Goal: Ask a question

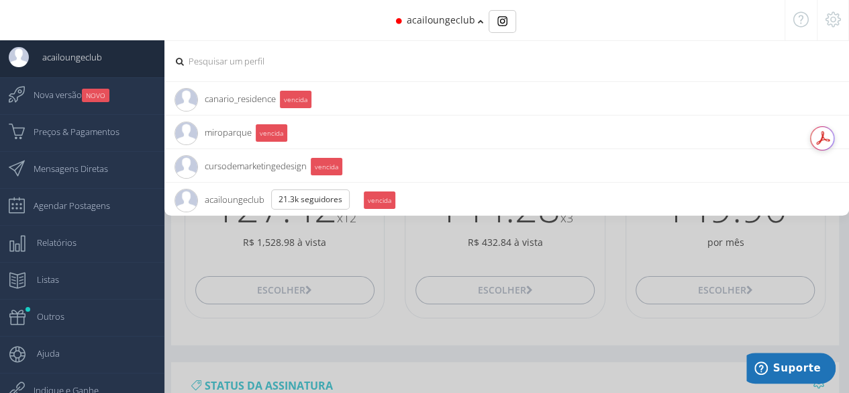
paste input "jeffcuryvendas"
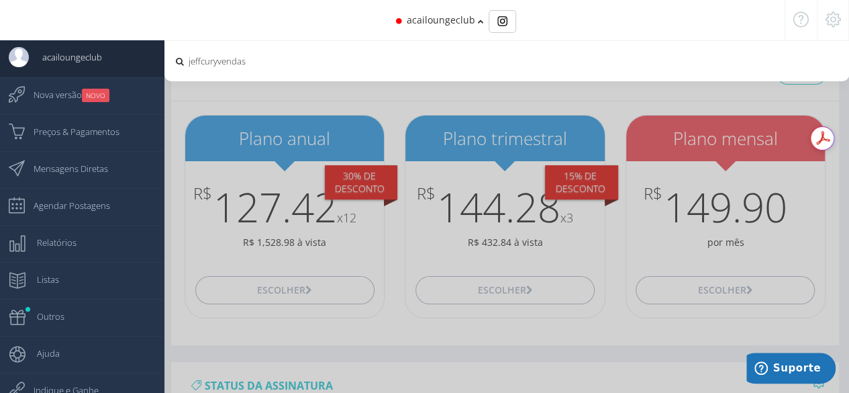
type input "jeffcuryvendas"
click at [180, 62] on icon at bounding box center [179, 61] width 11 height 9
click at [178, 62] on icon at bounding box center [179, 61] width 11 height 9
click at [475, 24] on div "acailoungeclub" at bounding box center [425, 20] width 648 height 40
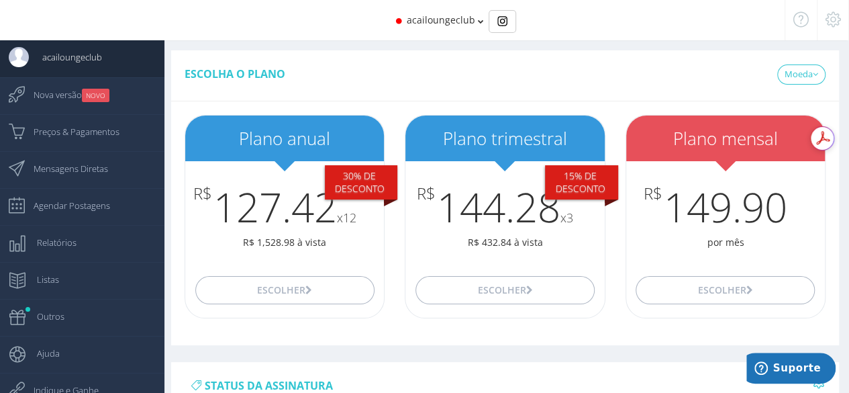
click at [475, 24] on div "acailoungeclub" at bounding box center [425, 20] width 648 height 40
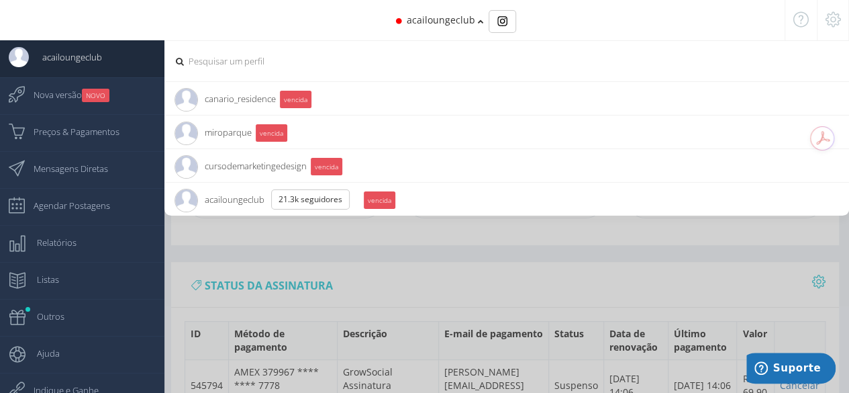
scroll to position [111, 0]
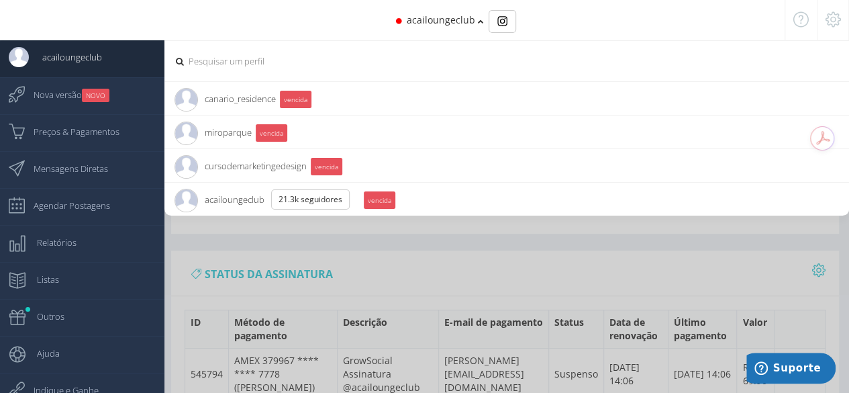
paste input "jeffcuryvendas"
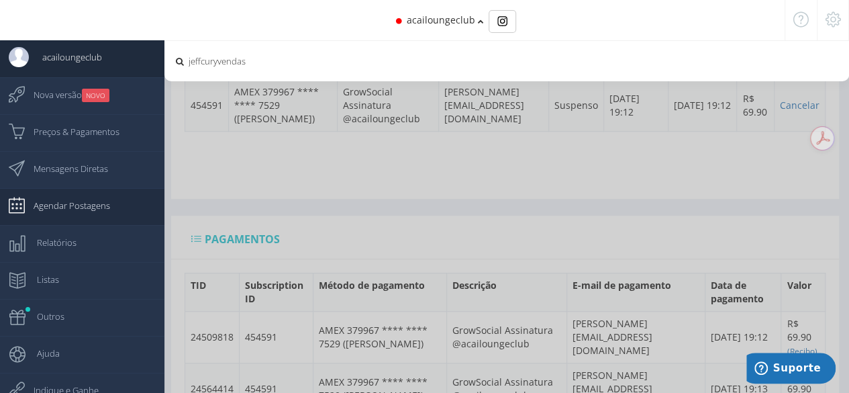
scroll to position [447, 0]
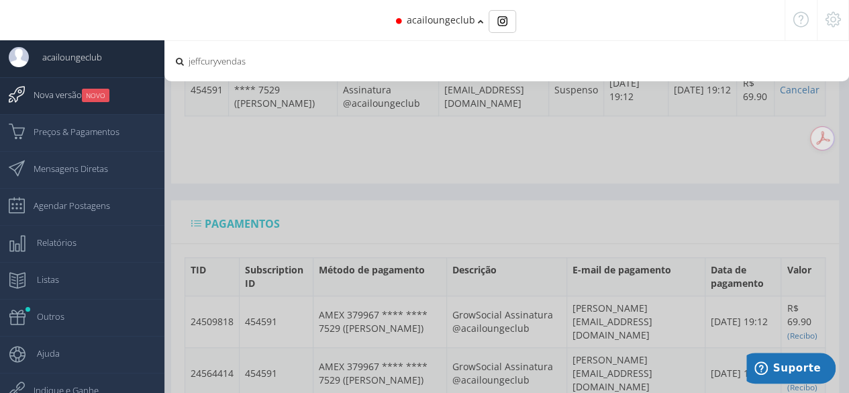
type input "jeffcuryvendas"
click at [60, 93] on span "Nova versão NOVO" at bounding box center [64, 95] width 89 height 34
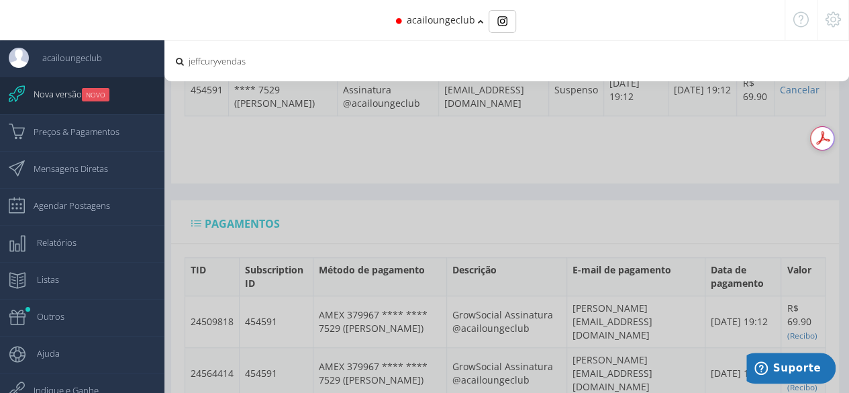
click at [832, 17] on icon at bounding box center [832, 19] width 15 height 9
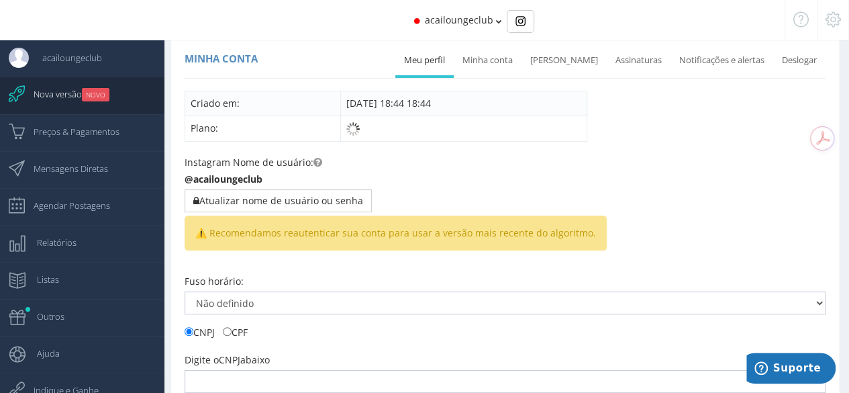
scroll to position [447, 0]
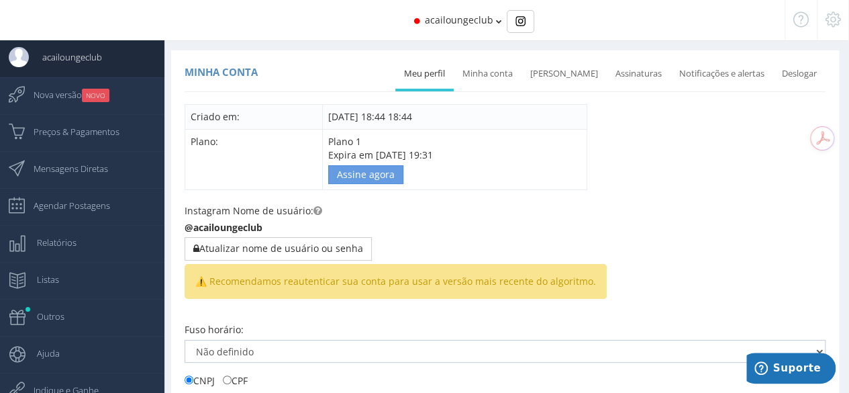
click at [487, 17] on span "acailoungeclub" at bounding box center [459, 19] width 68 height 13
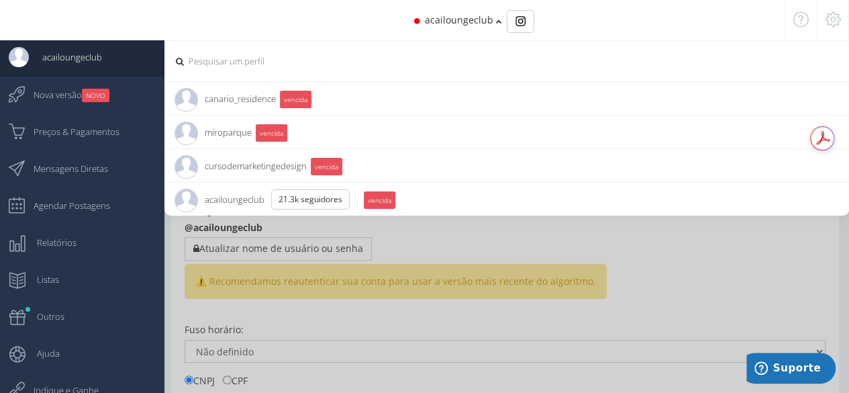
click at [836, 19] on icon at bounding box center [832, 19] width 15 height 9
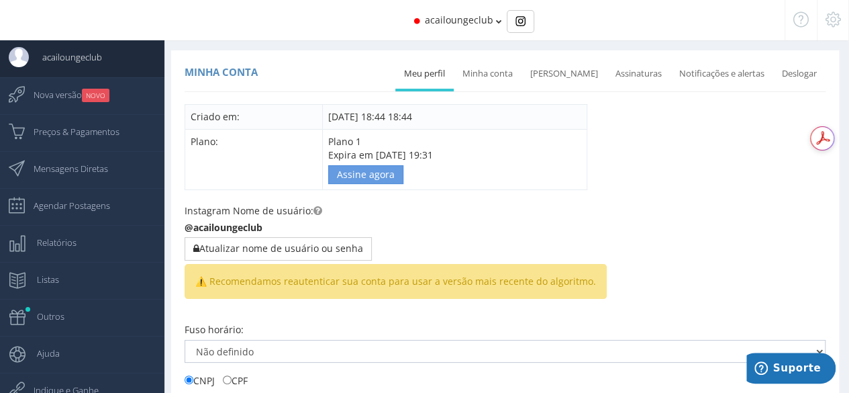
click at [837, 16] on icon at bounding box center [832, 19] width 15 height 9
click at [491, 25] on div "acailoungeclub" at bounding box center [424, 20] width 720 height 40
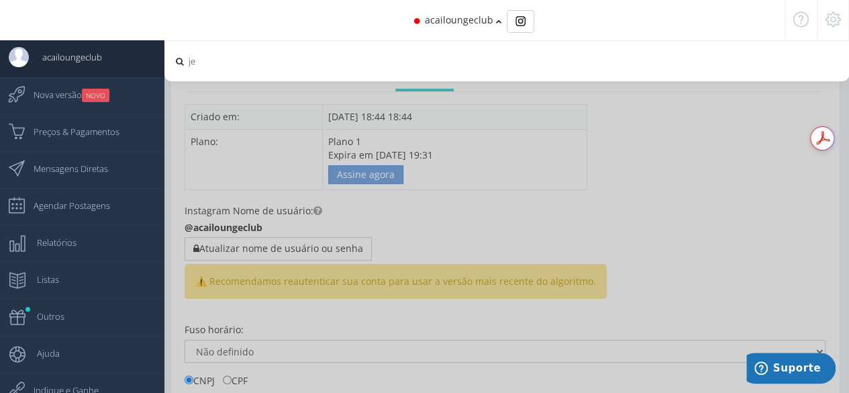
type input "j"
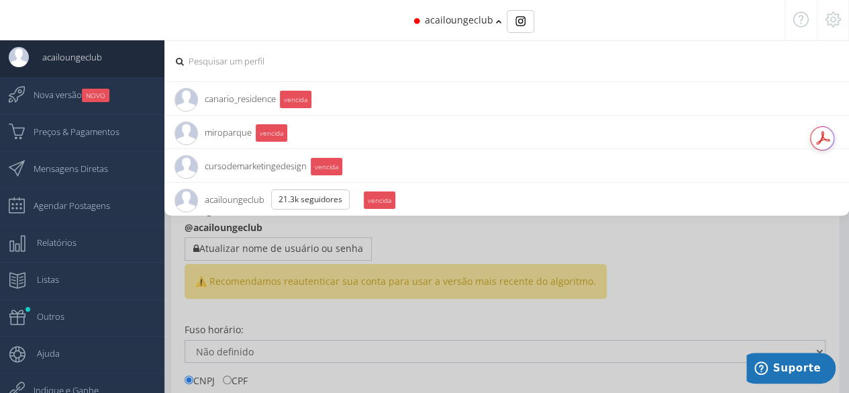
paste input "https://www.instagram.com/jeffcuryvendas"
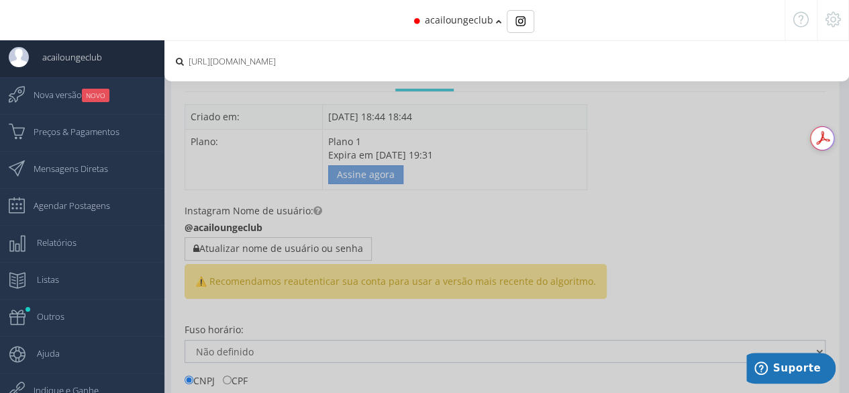
type input "https://www.instagram.com/jeffcuryvendas"
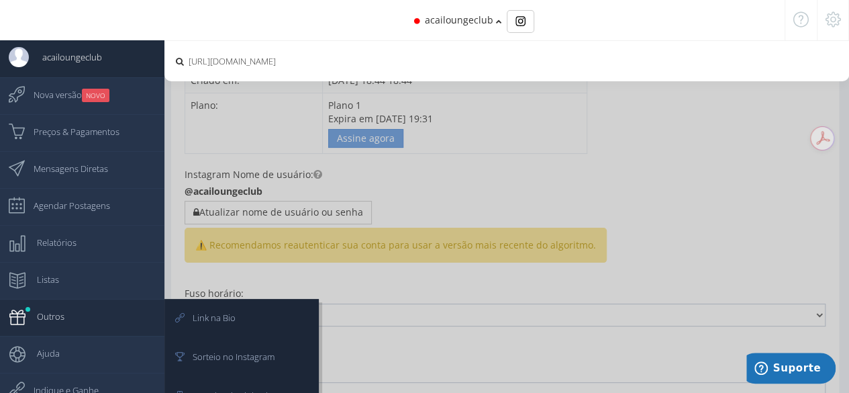
scroll to position [56, 0]
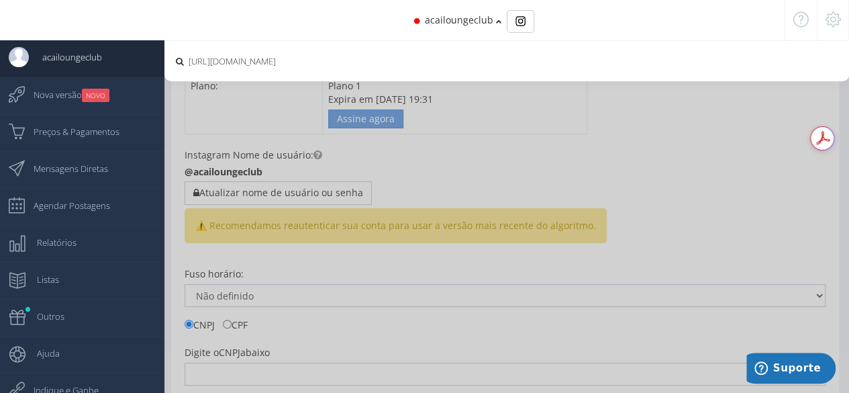
click at [474, 25] on span "acailoungeclub" at bounding box center [459, 19] width 68 height 13
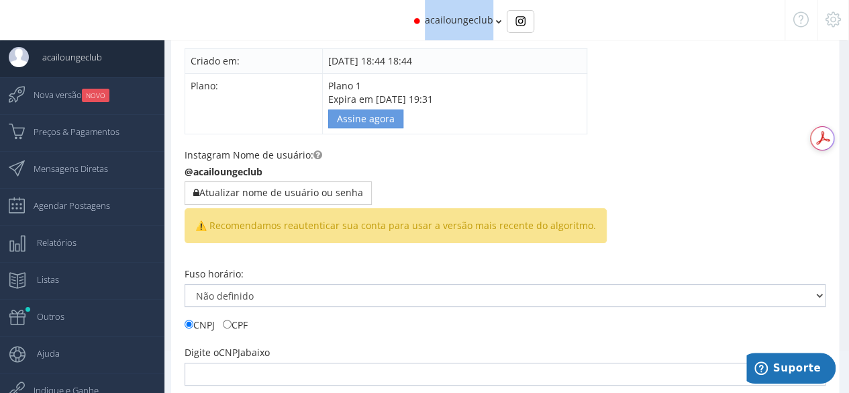
click at [474, 25] on span "acailoungeclub" at bounding box center [459, 19] width 68 height 13
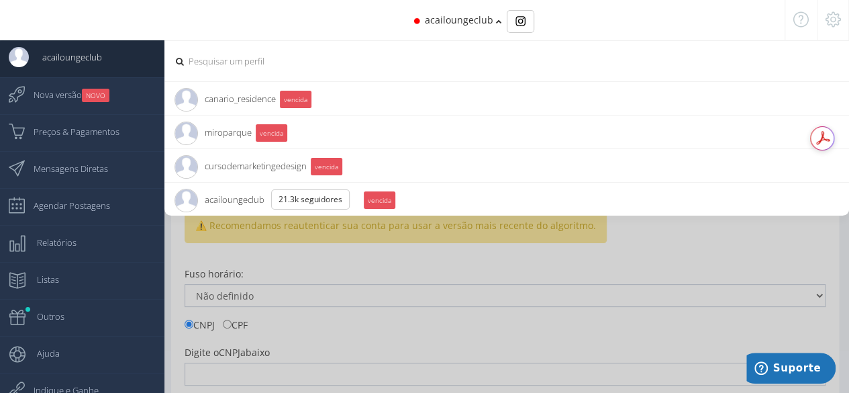
click at [474, 25] on span "acailoungeclub" at bounding box center [459, 19] width 68 height 13
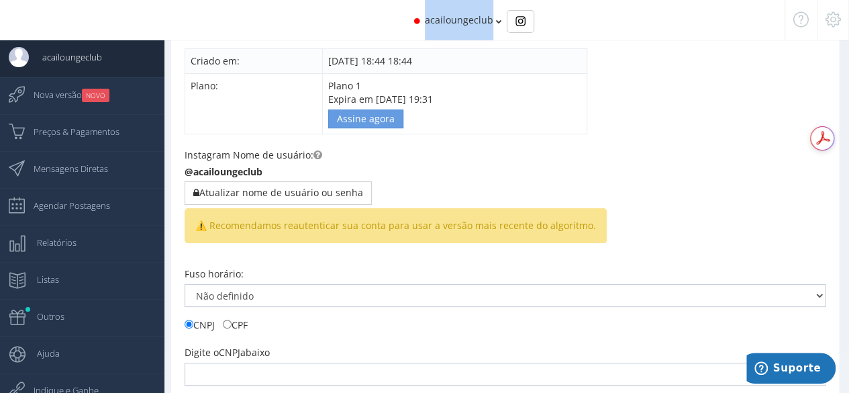
click at [474, 25] on span "acailoungeclub" at bounding box center [459, 19] width 68 height 13
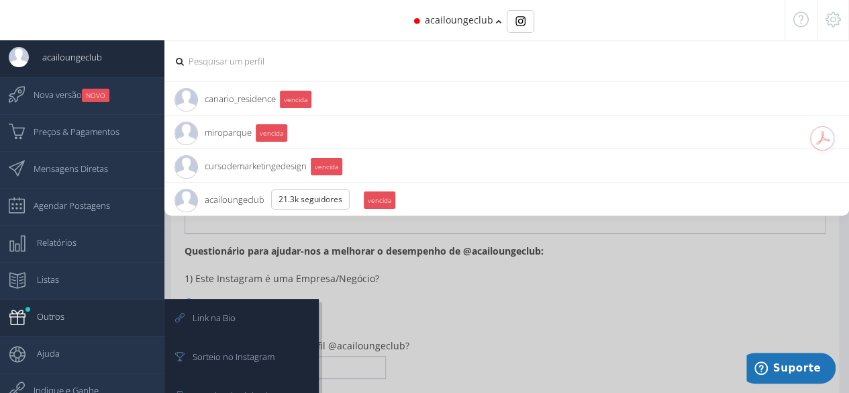
scroll to position [251, 0]
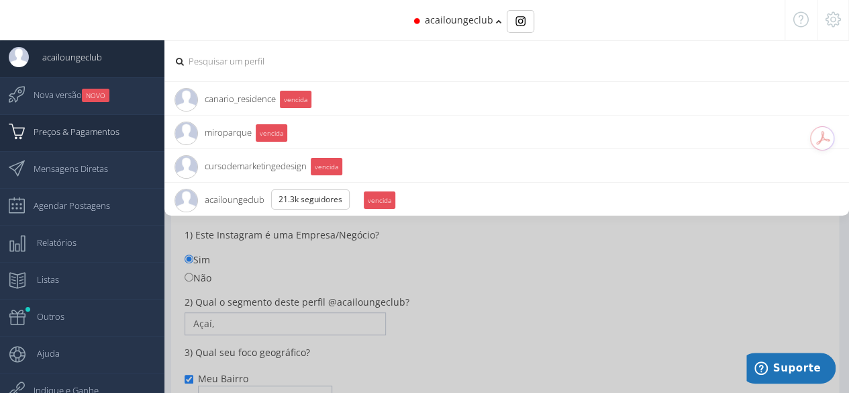
click at [72, 130] on span "Preços & Pagamentos" at bounding box center [69, 132] width 99 height 34
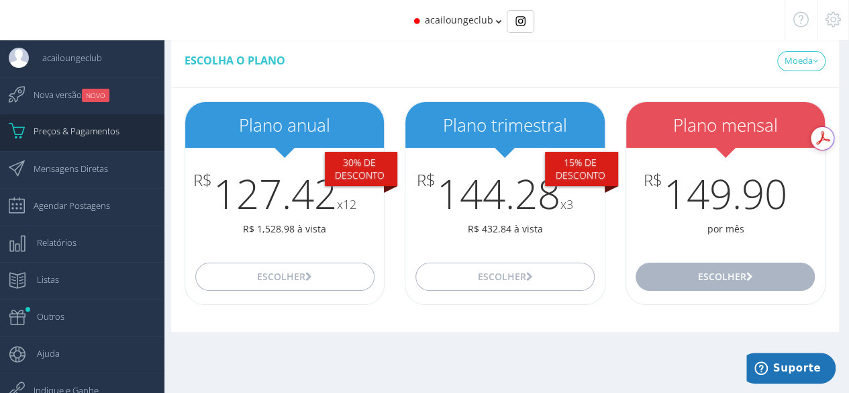
click at [709, 272] on button "Escolher" at bounding box center [725, 276] width 179 height 28
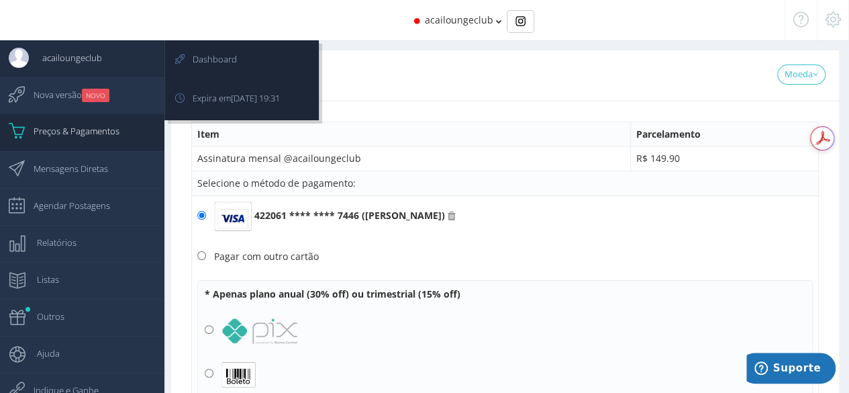
click at [93, 56] on span "acailoungeclub" at bounding box center [65, 58] width 73 height 34
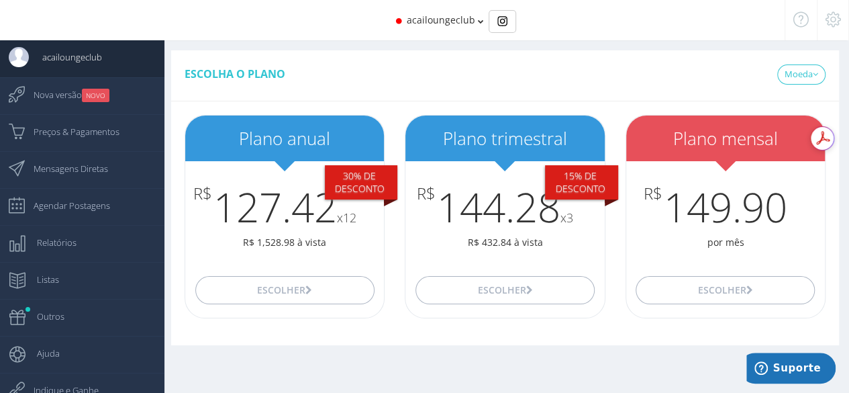
click at [471, 25] on span "acailoungeclub" at bounding box center [441, 19] width 68 height 13
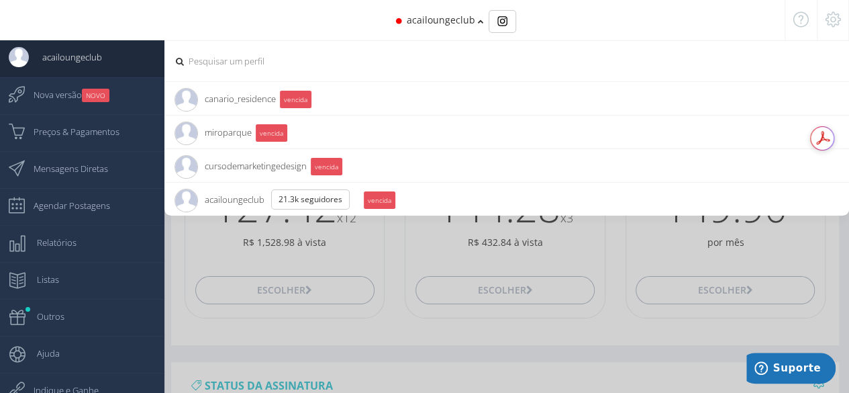
drag, startPoint x: 247, startPoint y: 97, endPoint x: 272, endPoint y: 56, distance: 48.2
click at [272, 56] on input "text" at bounding box center [490, 61] width 607 height 35
click at [829, 22] on icon at bounding box center [832, 19] width 15 height 9
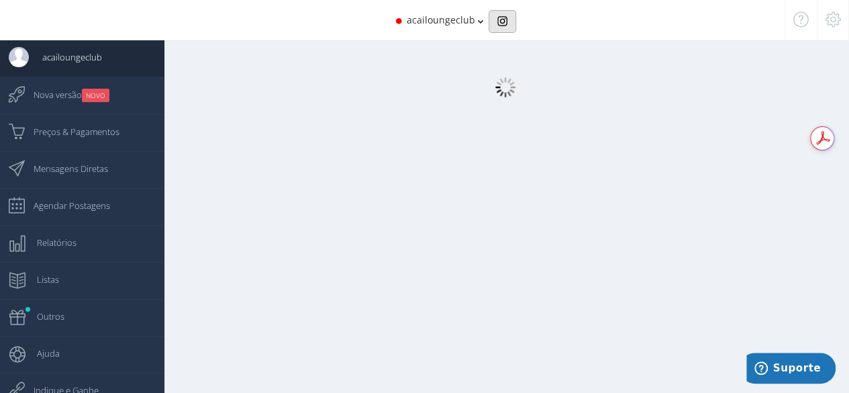
click at [499, 30] on button "Basic example" at bounding box center [503, 21] width 28 height 23
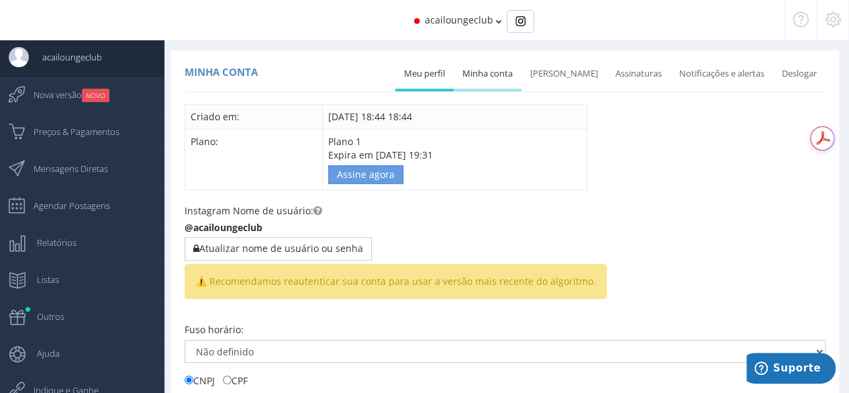
click at [507, 72] on link "Minha conta" at bounding box center [488, 74] width 68 height 30
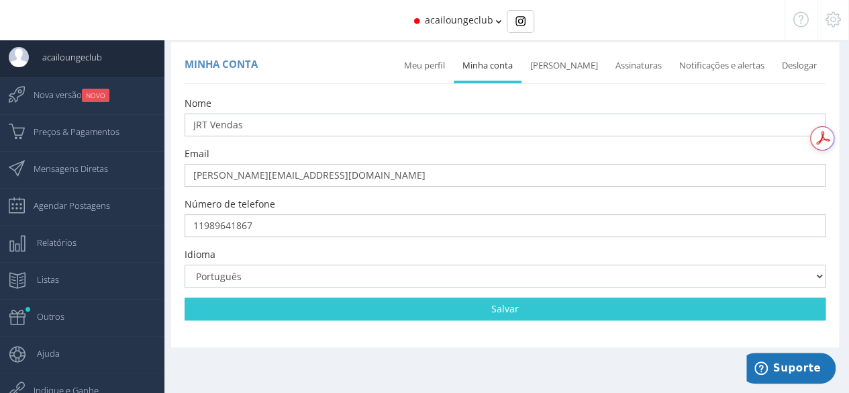
scroll to position [13, 0]
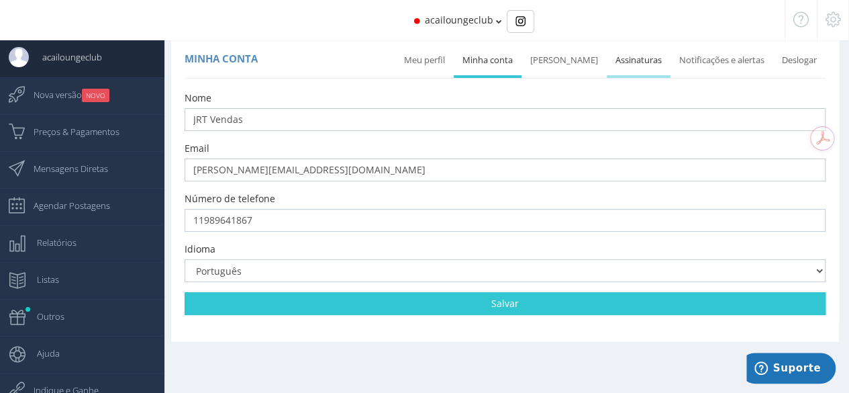
click at [627, 68] on link "Assinaturas" at bounding box center [639, 61] width 64 height 30
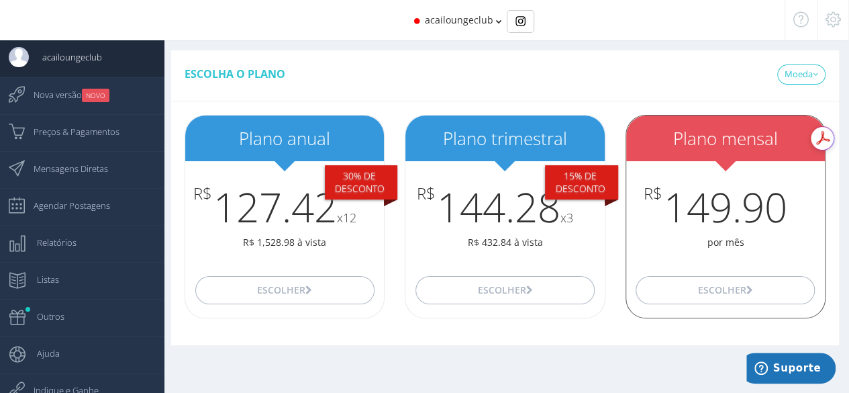
click at [698, 140] on h2 "Plano mensal" at bounding box center [725, 138] width 199 height 19
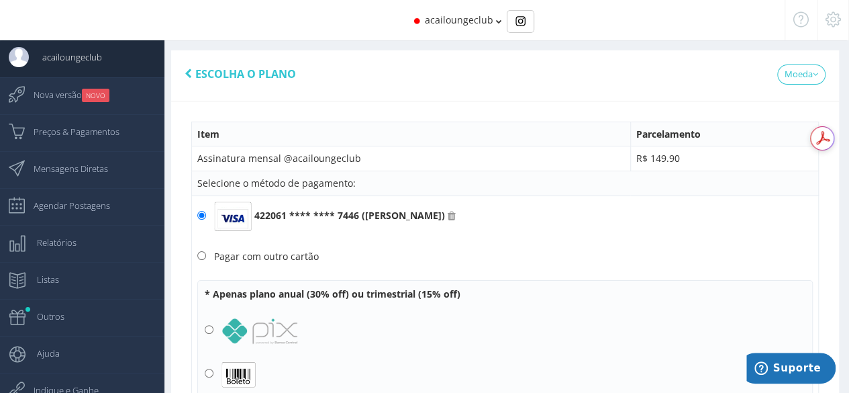
click at [487, 21] on span "acailoungeclub" at bounding box center [459, 19] width 68 height 13
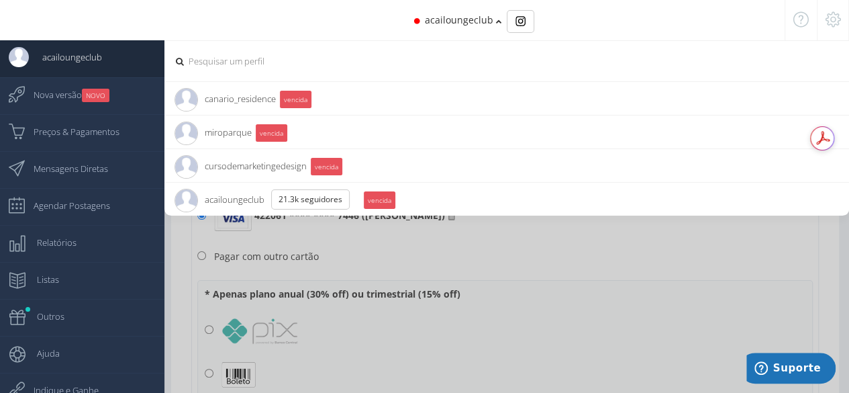
click at [832, 22] on icon at bounding box center [832, 19] width 15 height 9
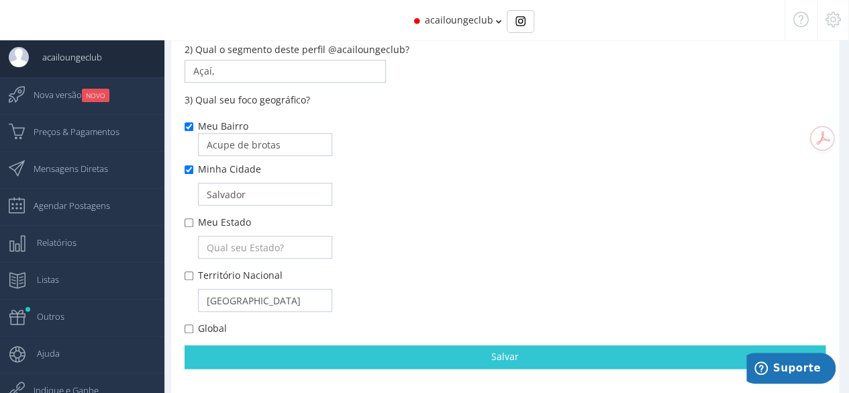
scroll to position [520, 0]
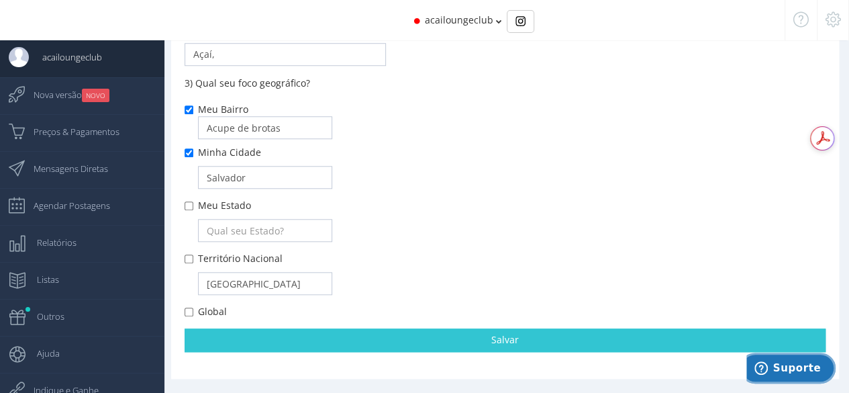
click at [804, 364] on span "Suporte" at bounding box center [797, 368] width 48 height 12
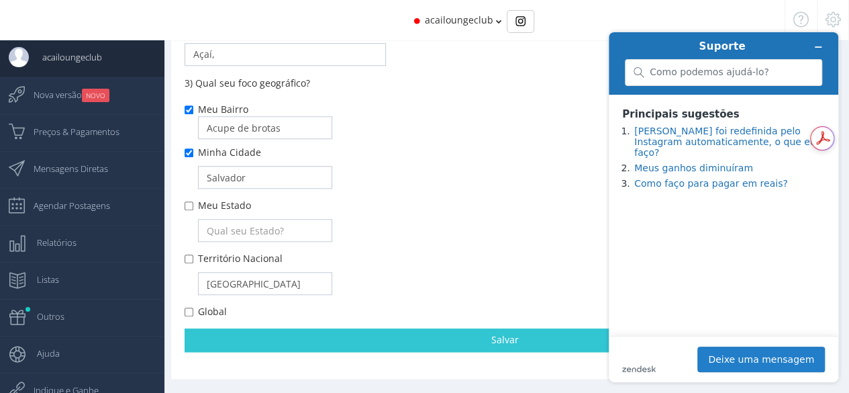
click at [764, 358] on button "Deixe uma mensagem" at bounding box center [761, 359] width 128 height 26
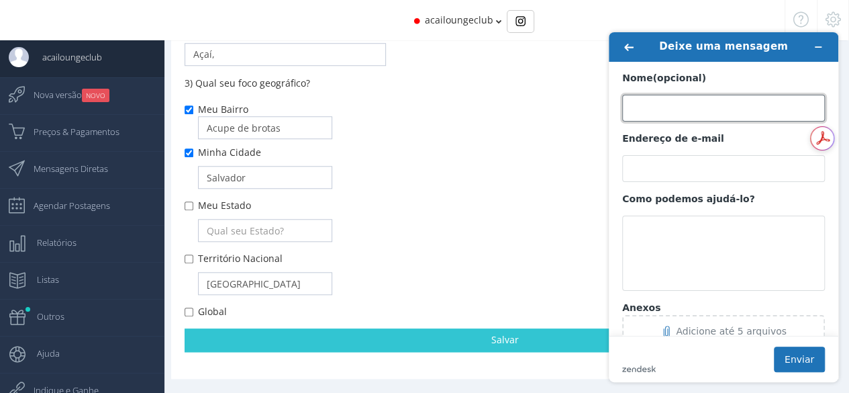
click at [691, 107] on input "Nome (opcional)" at bounding box center [723, 108] width 203 height 27
type input "[PERSON_NAME]"
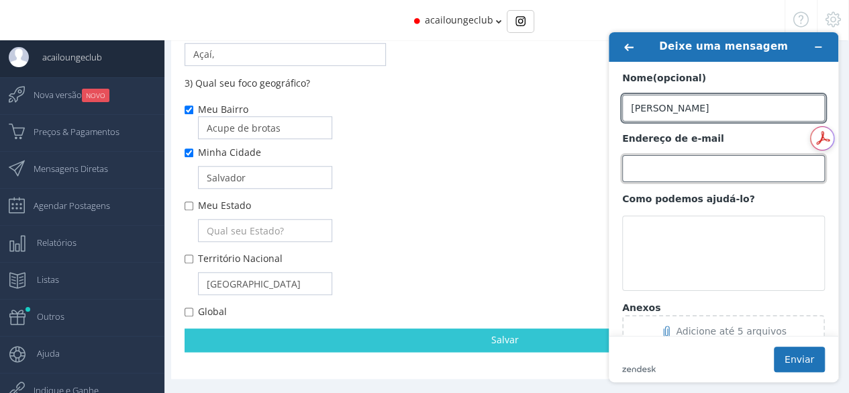
click at [684, 163] on input "Endereço de e-mail" at bounding box center [723, 168] width 203 height 27
type input "[PERSON_NAME][EMAIL_ADDRESS][DOMAIN_NAME]"
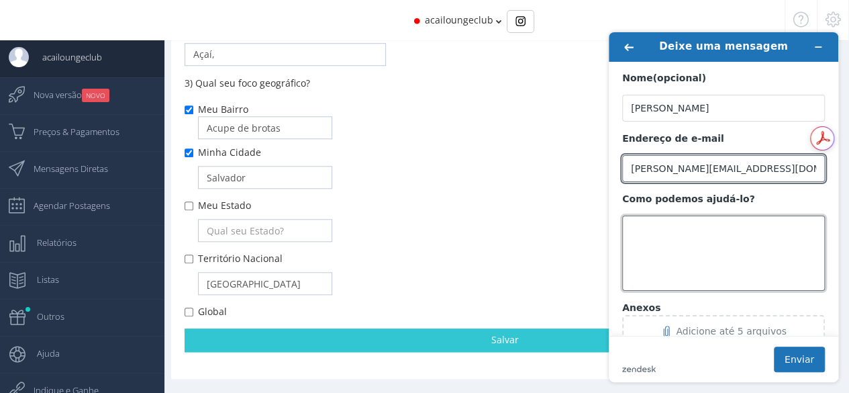
click at [695, 225] on textarea "Como podemos ajudá-lo?" at bounding box center [723, 252] width 203 height 75
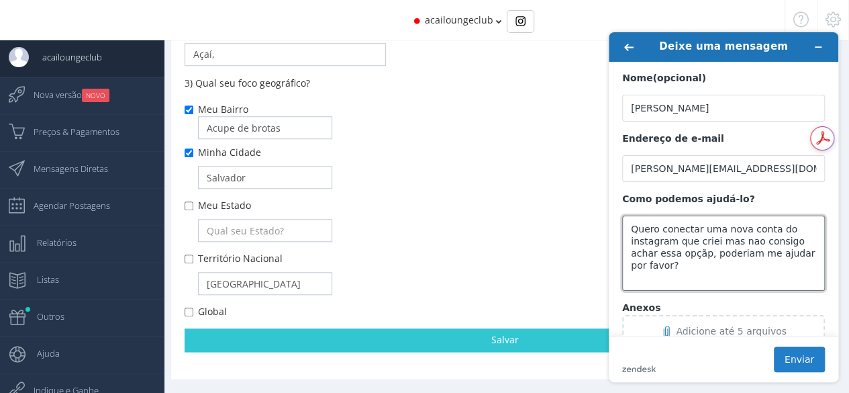
type textarea "Quero conectar uma nova conta do instagram que criei mas nao consigo achar essa…"
click at [798, 355] on button "Enviar" at bounding box center [799, 359] width 51 height 26
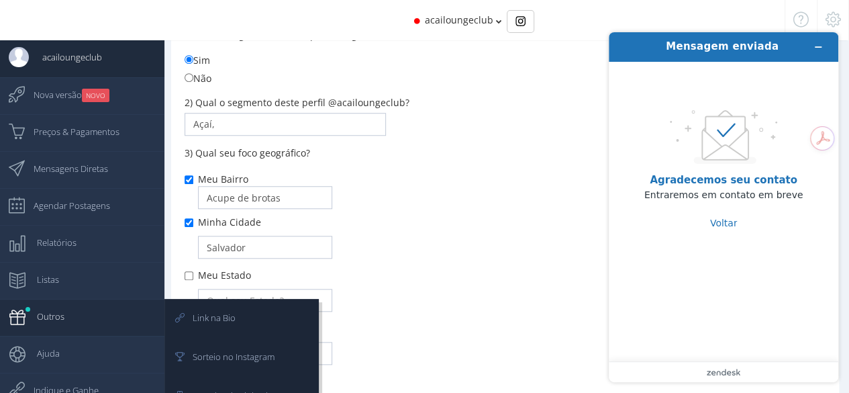
scroll to position [464, 0]
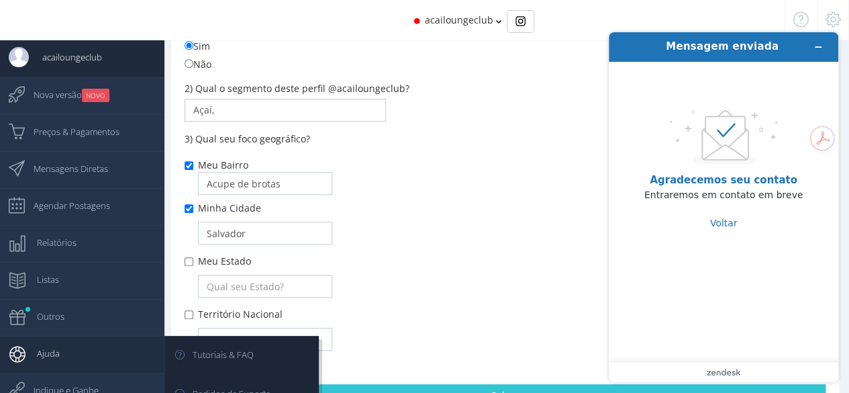
click at [63, 346] on link "Ajuda" at bounding box center [82, 354] width 164 height 37
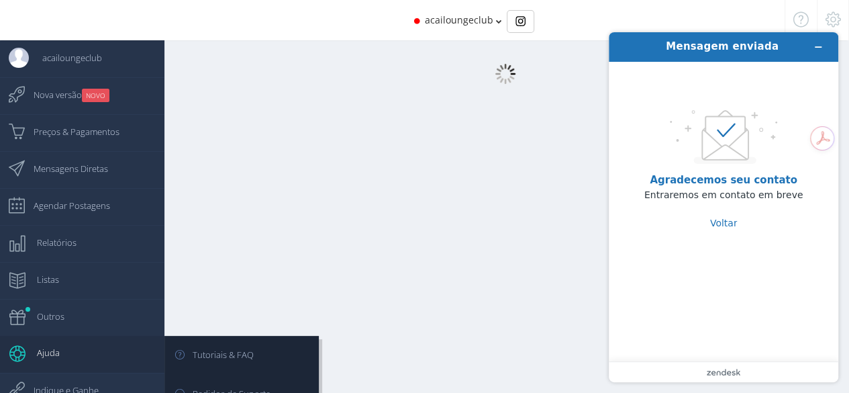
scroll to position [13, 0]
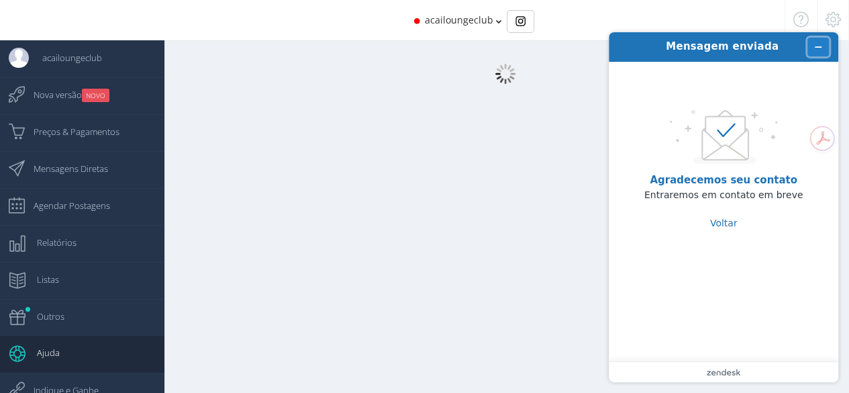
click at [820, 45] on icon "Minimizar widget" at bounding box center [817, 46] width 9 height 9
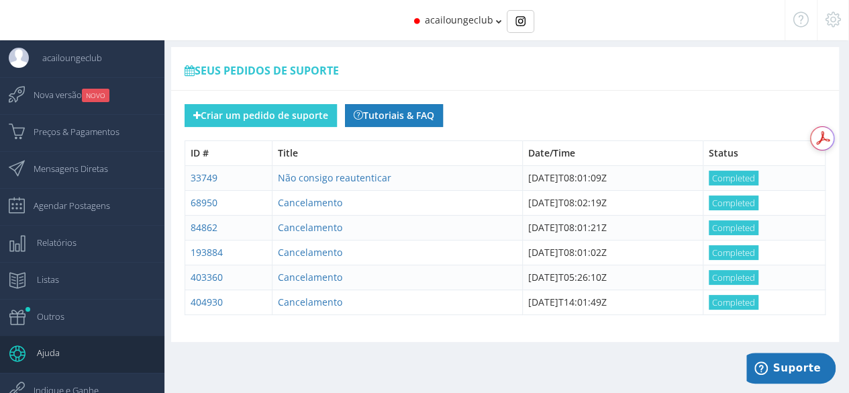
click at [411, 105] on link "Tutoriais & FAQ" at bounding box center [394, 115] width 98 height 23
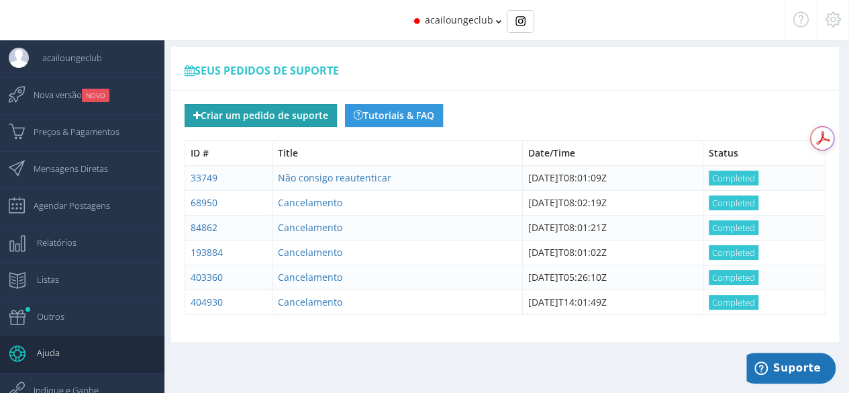
click at [267, 112] on button "Criar um pedido de suporte" at bounding box center [261, 115] width 152 height 23
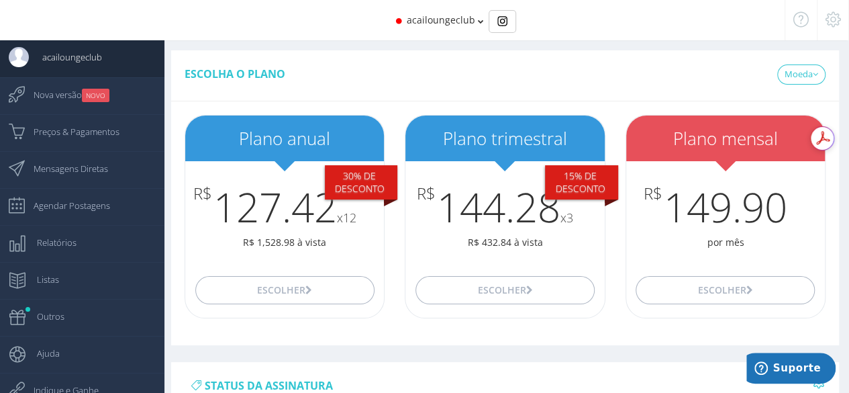
click at [464, 17] on span "acailoungeclub" at bounding box center [441, 19] width 68 height 13
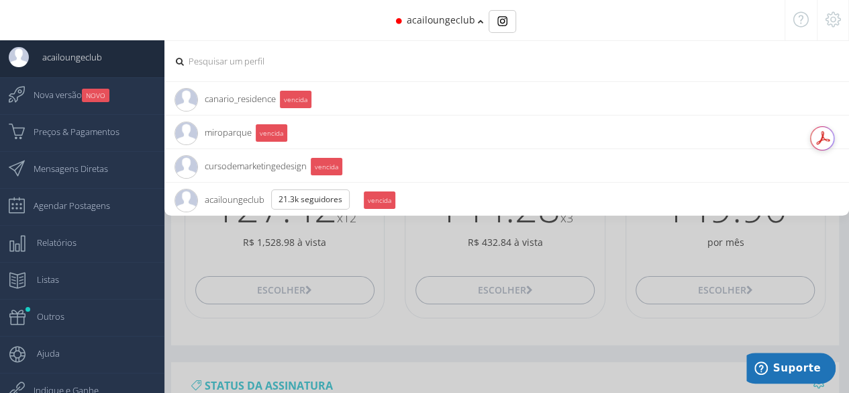
click at [464, 18] on span "acailoungeclub" at bounding box center [441, 19] width 68 height 13
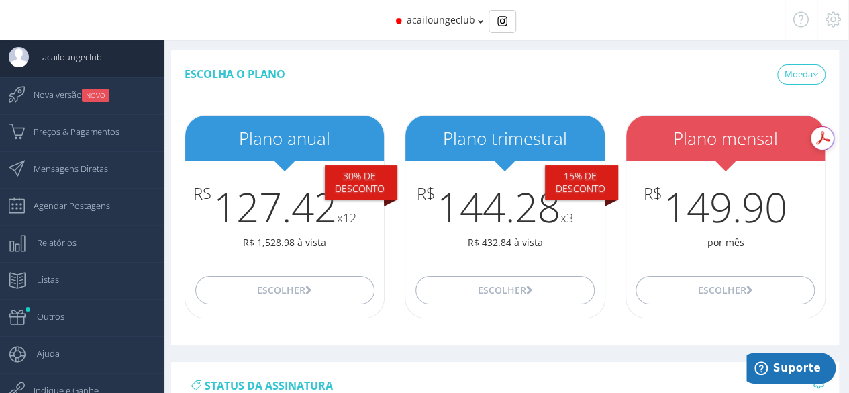
click at [447, 16] on span "acailoungeclub" at bounding box center [441, 19] width 68 height 13
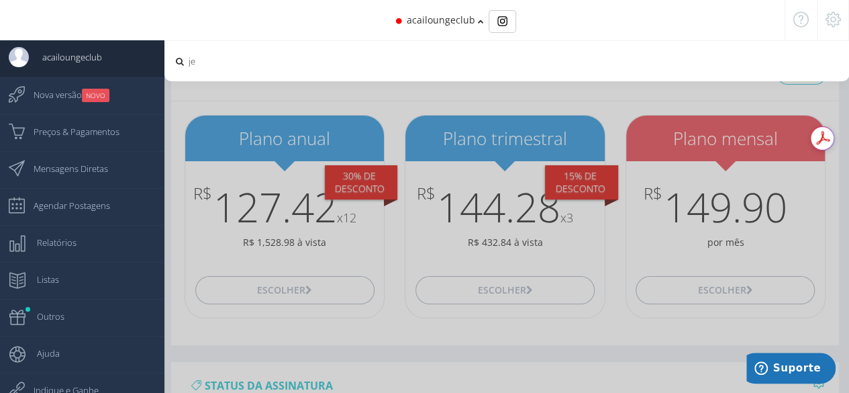
type input "j"
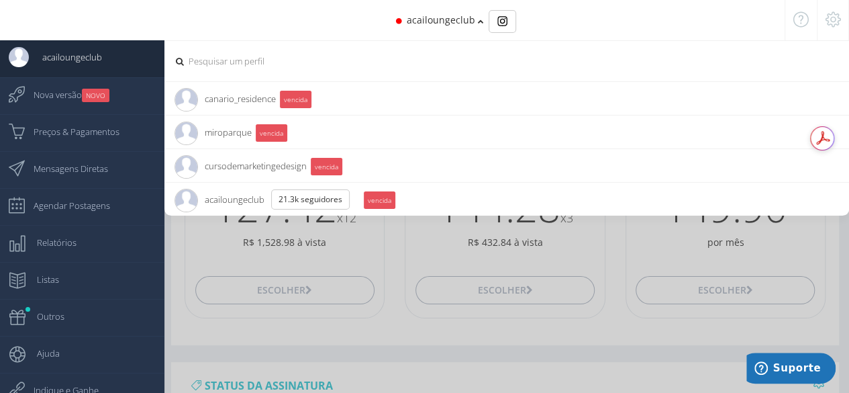
click at [805, 21] on icon at bounding box center [800, 19] width 15 height 9
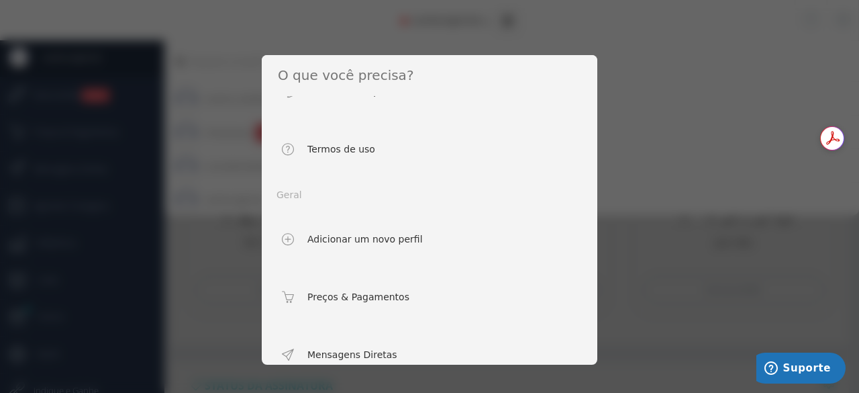
scroll to position [117, 0]
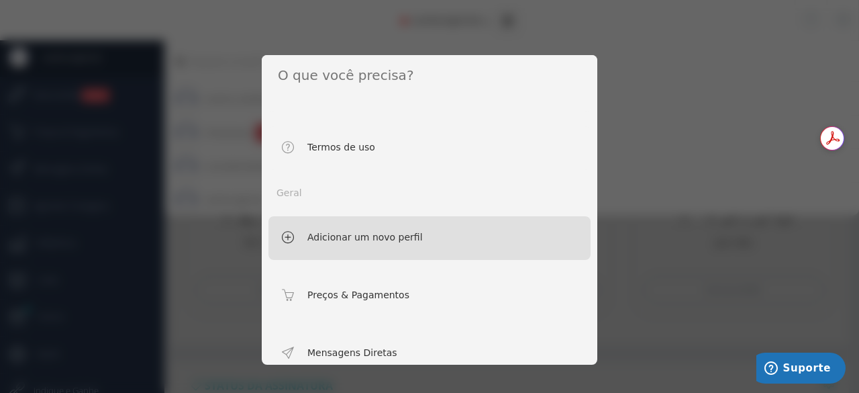
click at [365, 234] on span "Adicionar um novo perfil" at bounding box center [352, 237] width 141 height 17
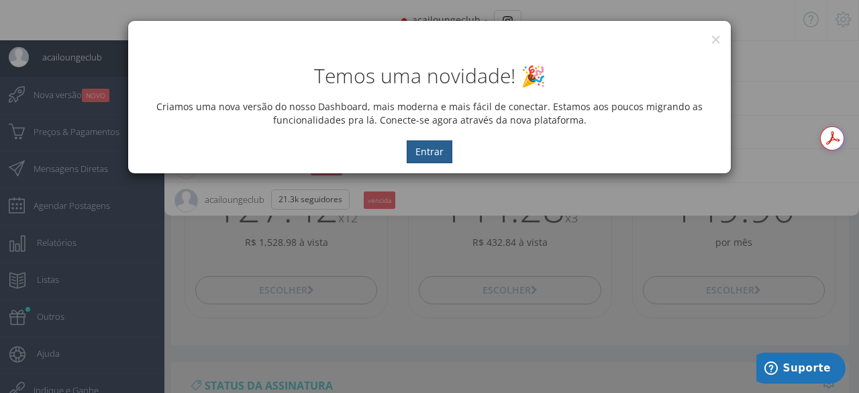
click at [436, 150] on button "Entrar" at bounding box center [430, 151] width 46 height 23
